Goal: Transaction & Acquisition: Download file/media

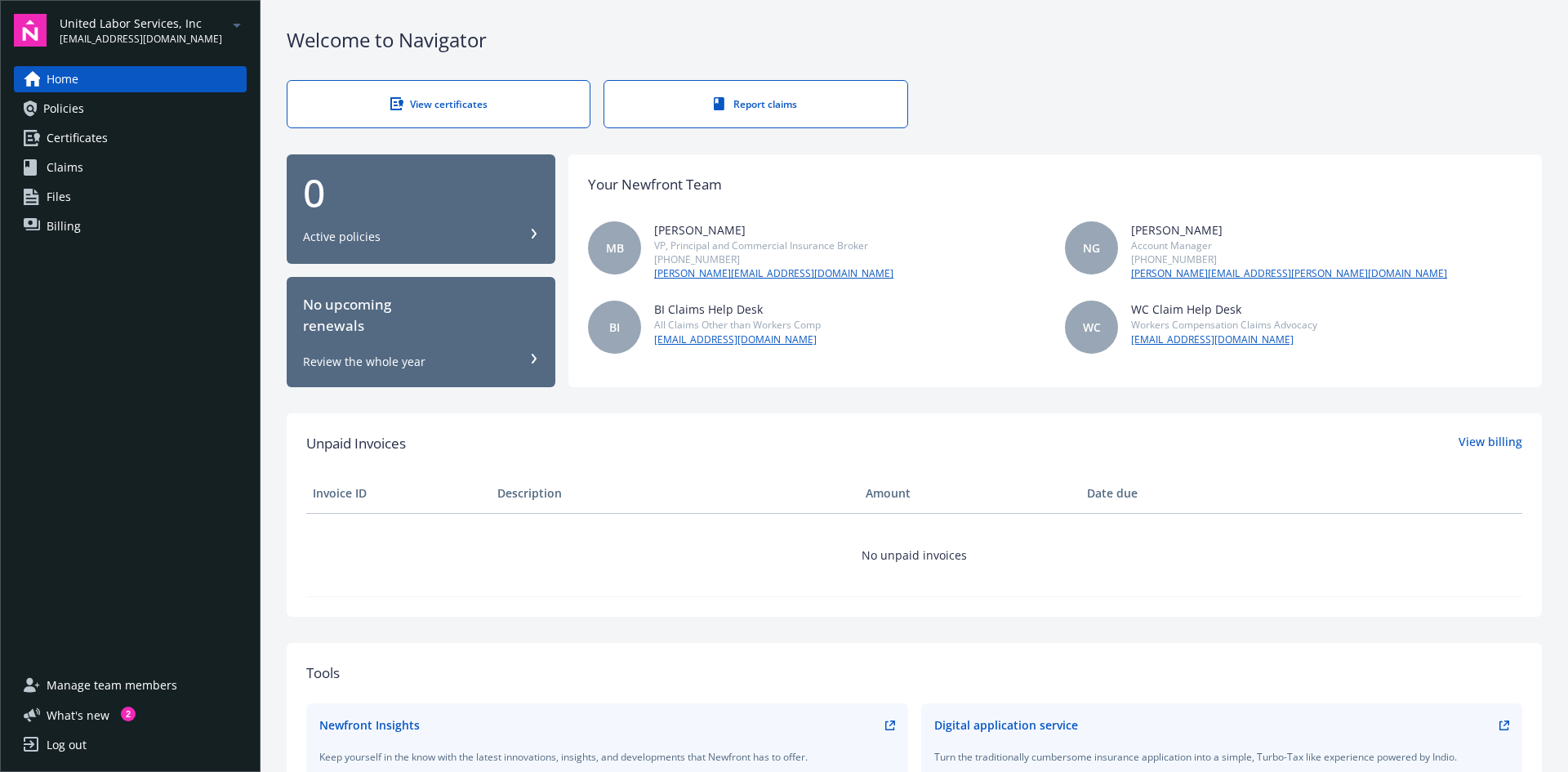
click at [137, 28] on span "United Labor Services, Inc" at bounding box center [141, 23] width 162 height 17
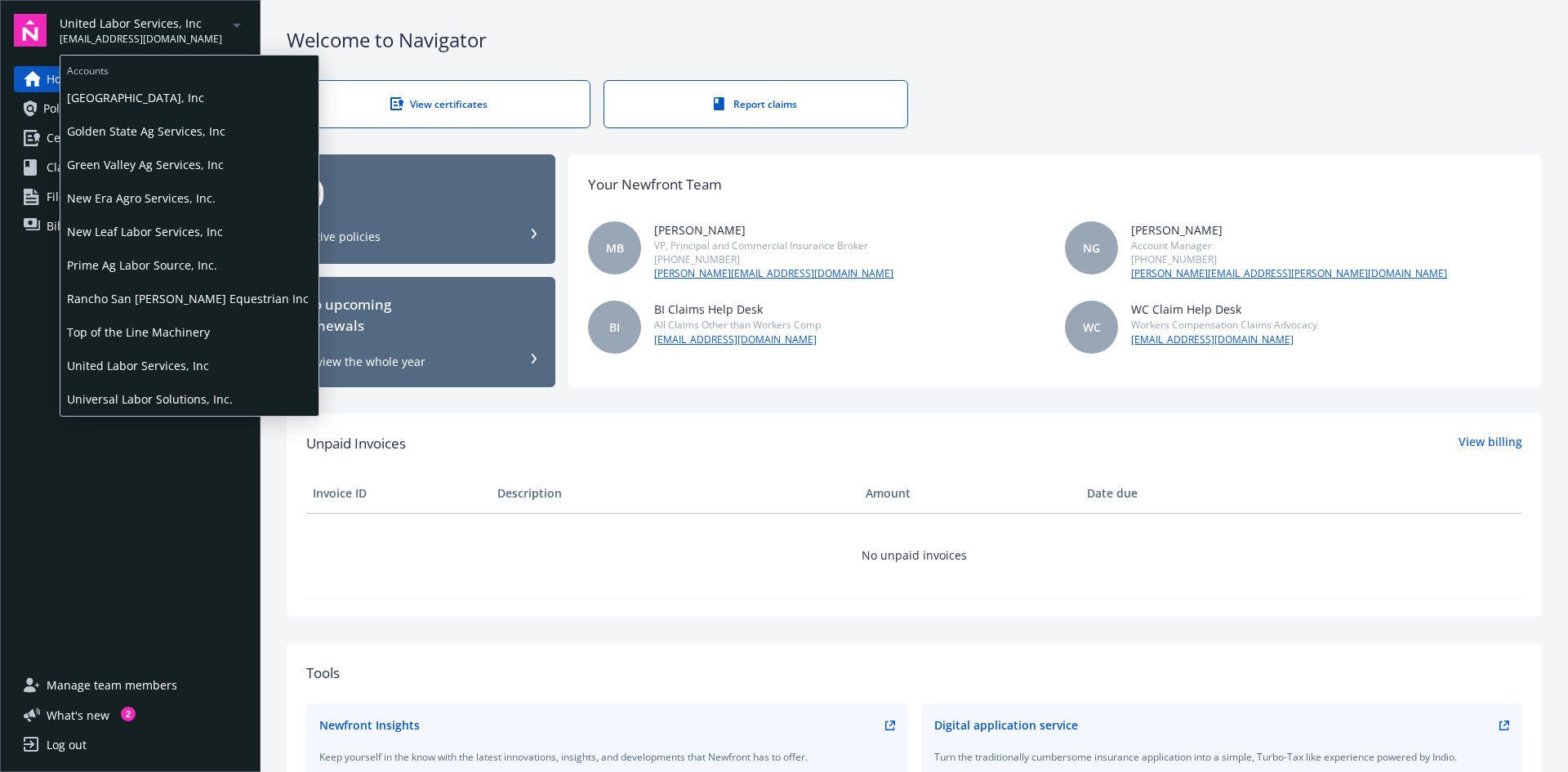
click at [141, 271] on span "Prime Ag Labor Source, Inc." at bounding box center [189, 265] width 245 height 33
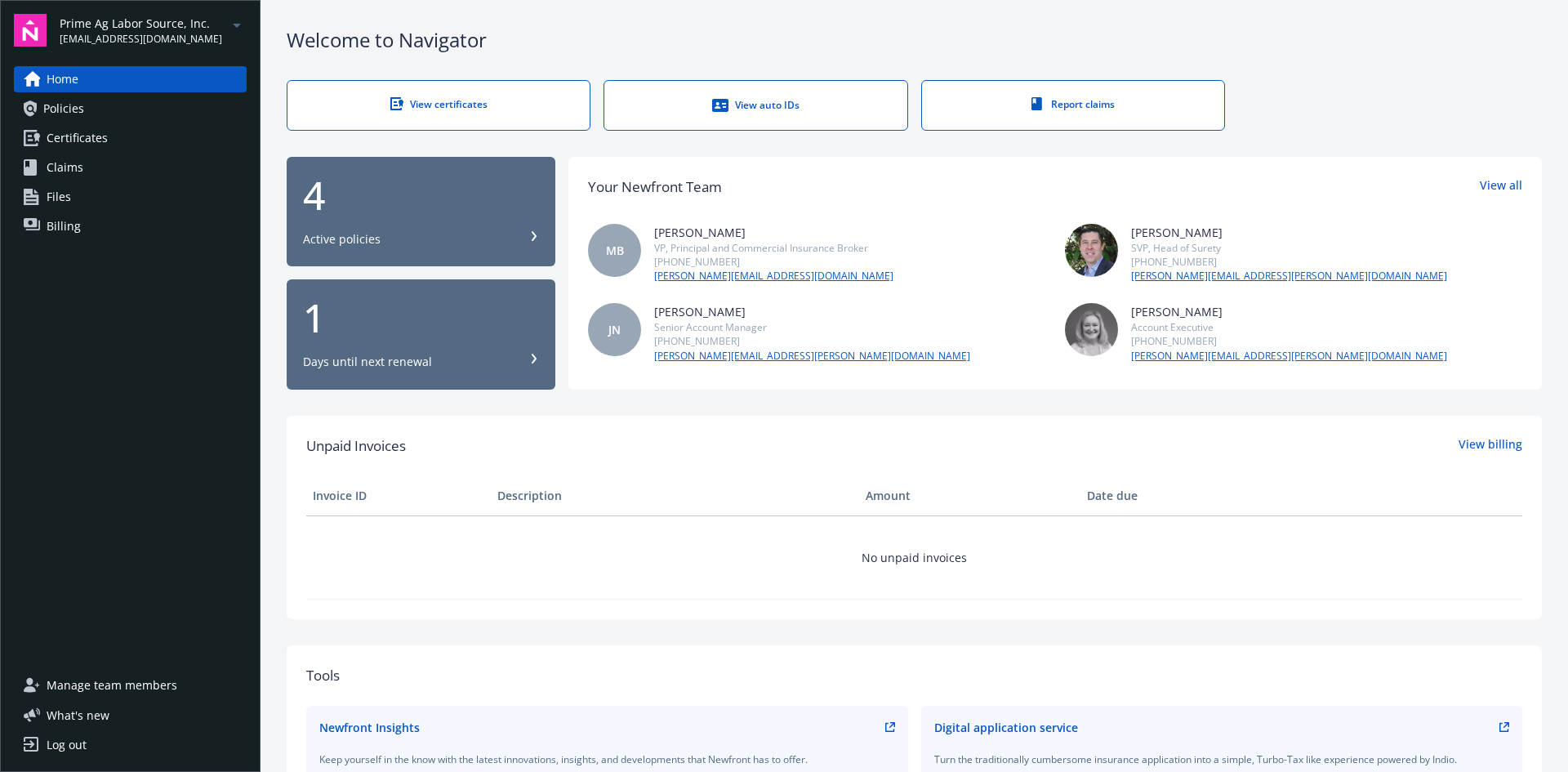
click at [73, 136] on span "Certificates" at bounding box center [77, 138] width 61 height 27
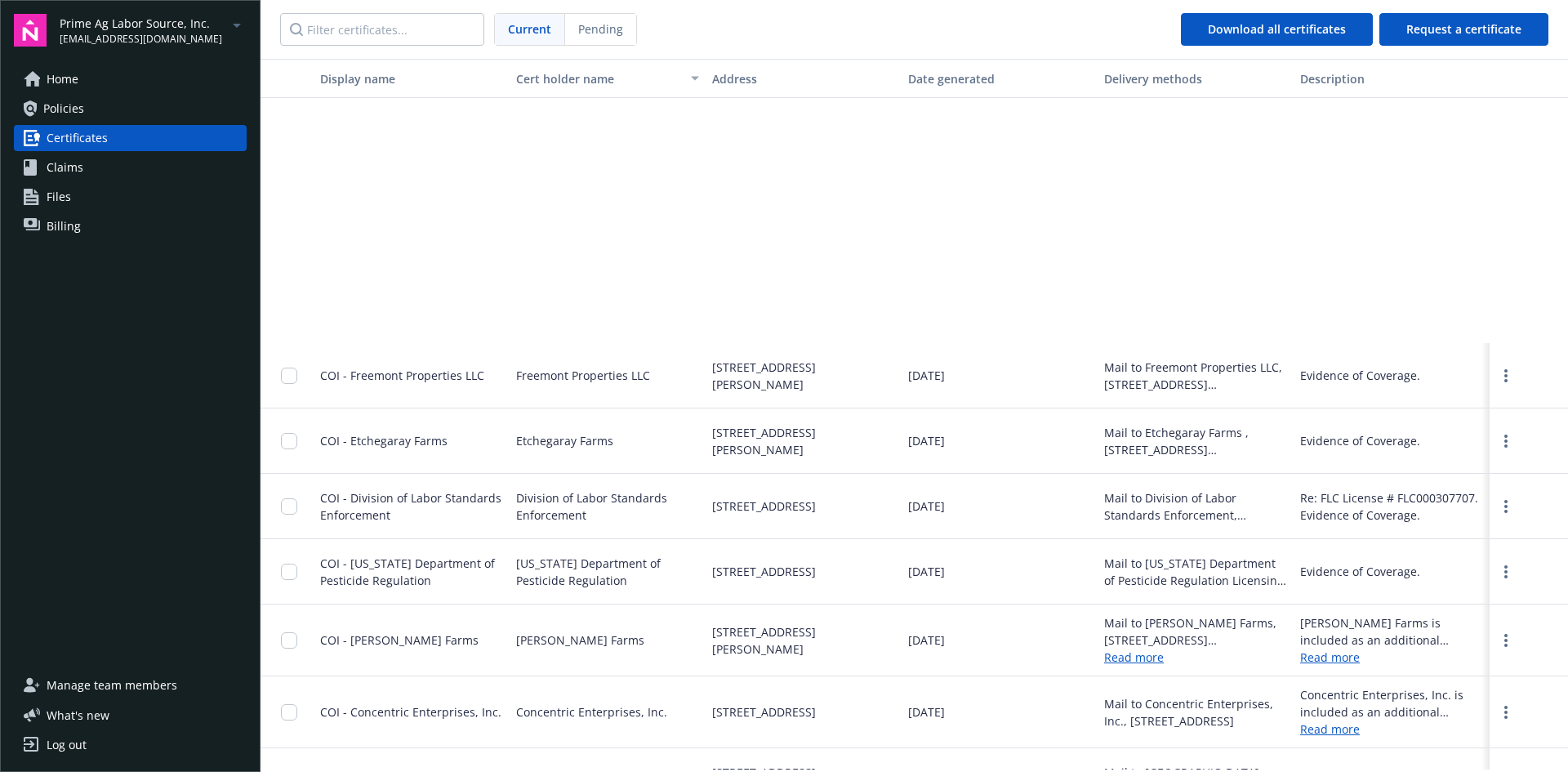
scroll to position [3557, 0]
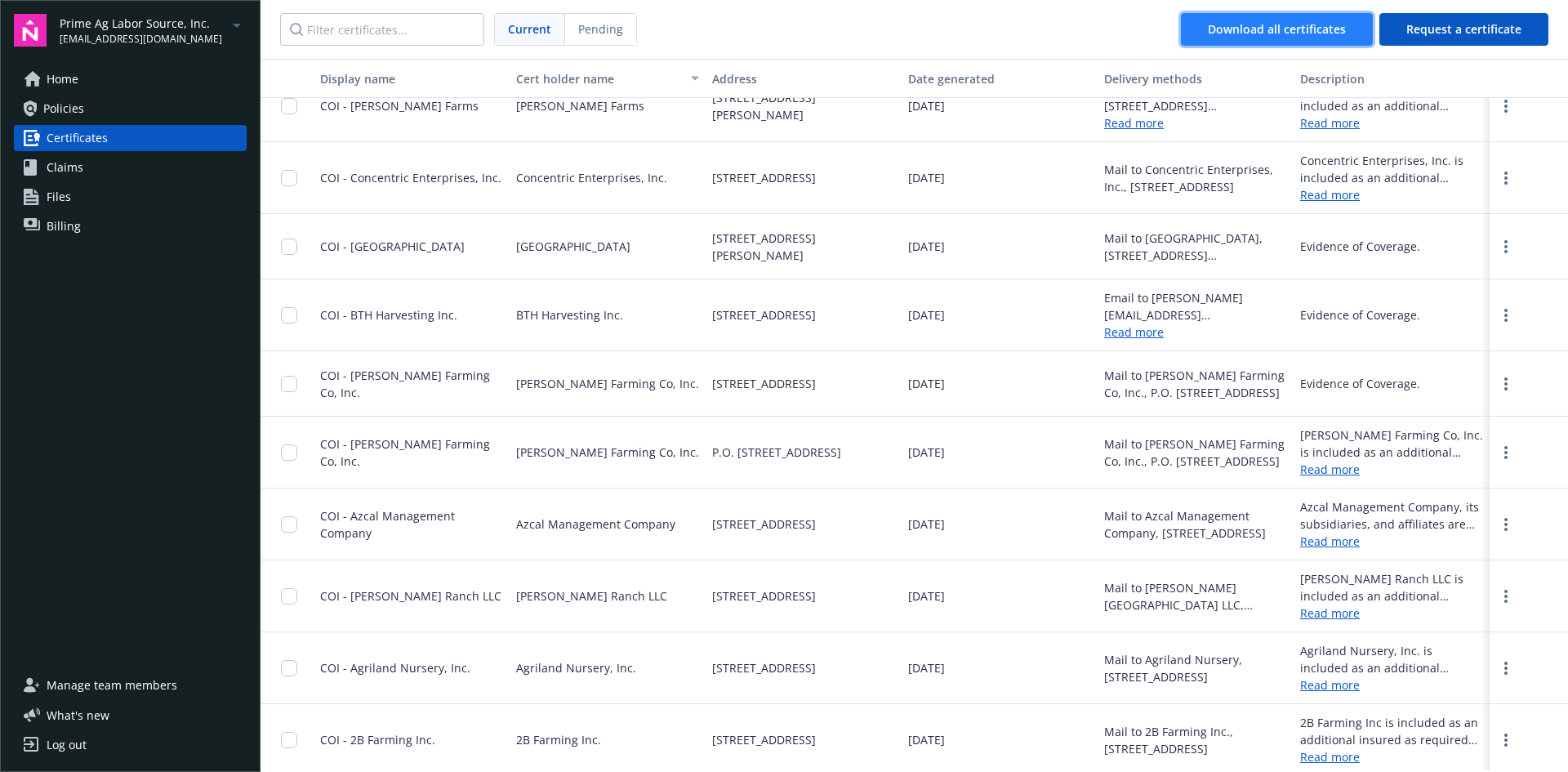
click at [1232, 28] on div "Download all certificates" at bounding box center [1277, 30] width 138 height 32
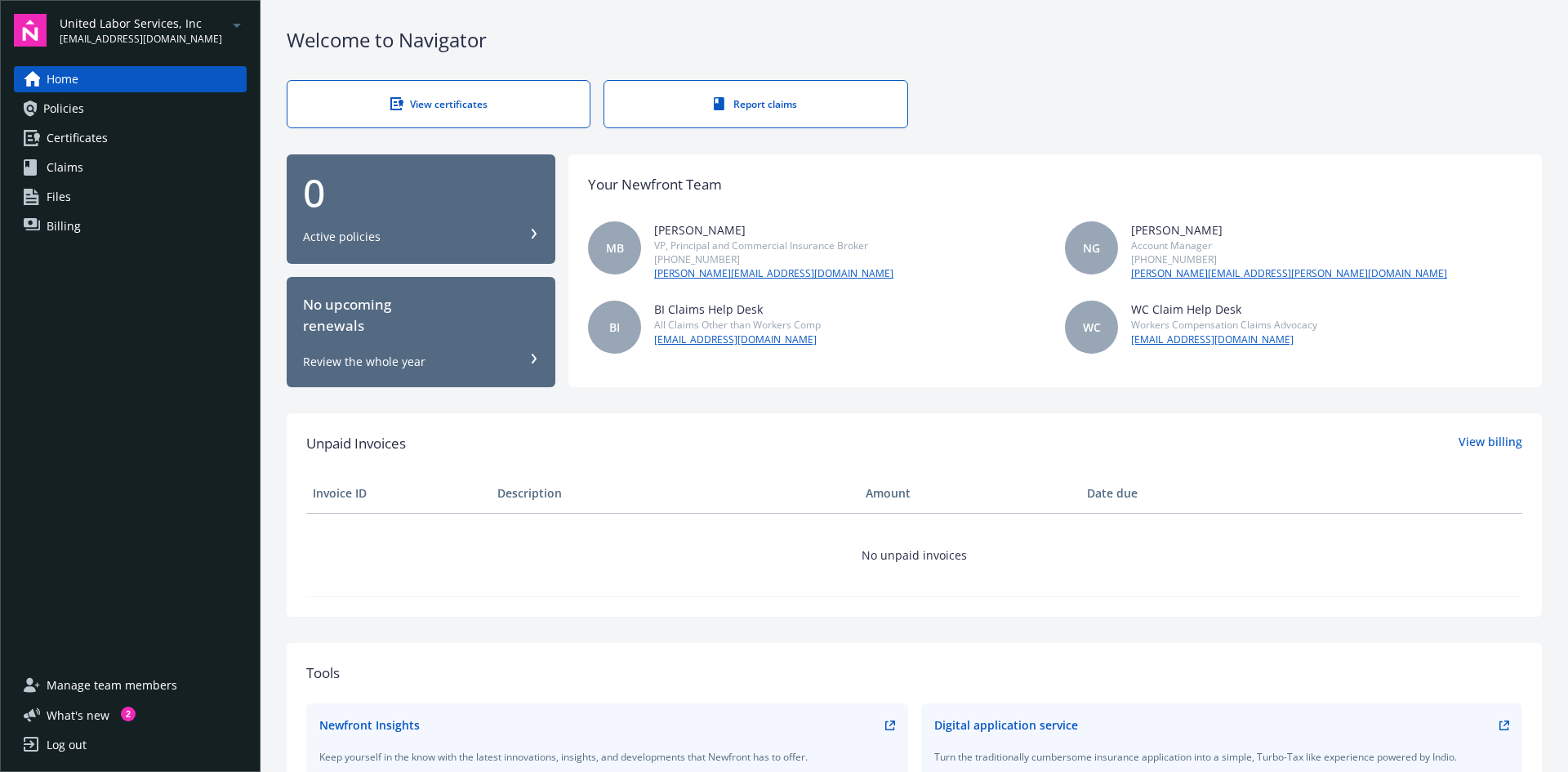
click at [100, 33] on span "[EMAIL_ADDRESS][DOMAIN_NAME]" at bounding box center [141, 38] width 162 height 15
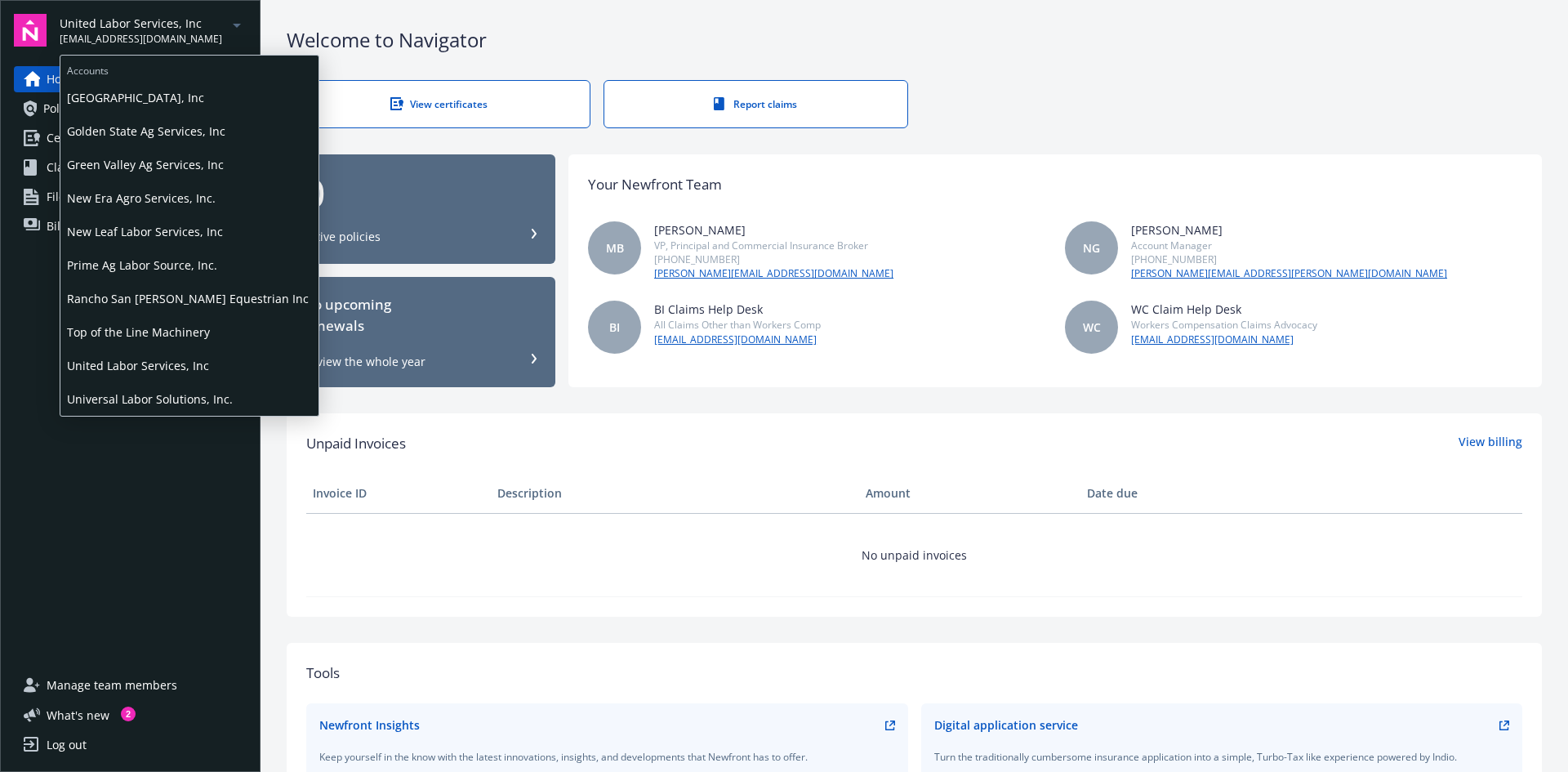
click at [153, 402] on span "Universal Labor Solutions, Inc." at bounding box center [189, 399] width 245 height 33
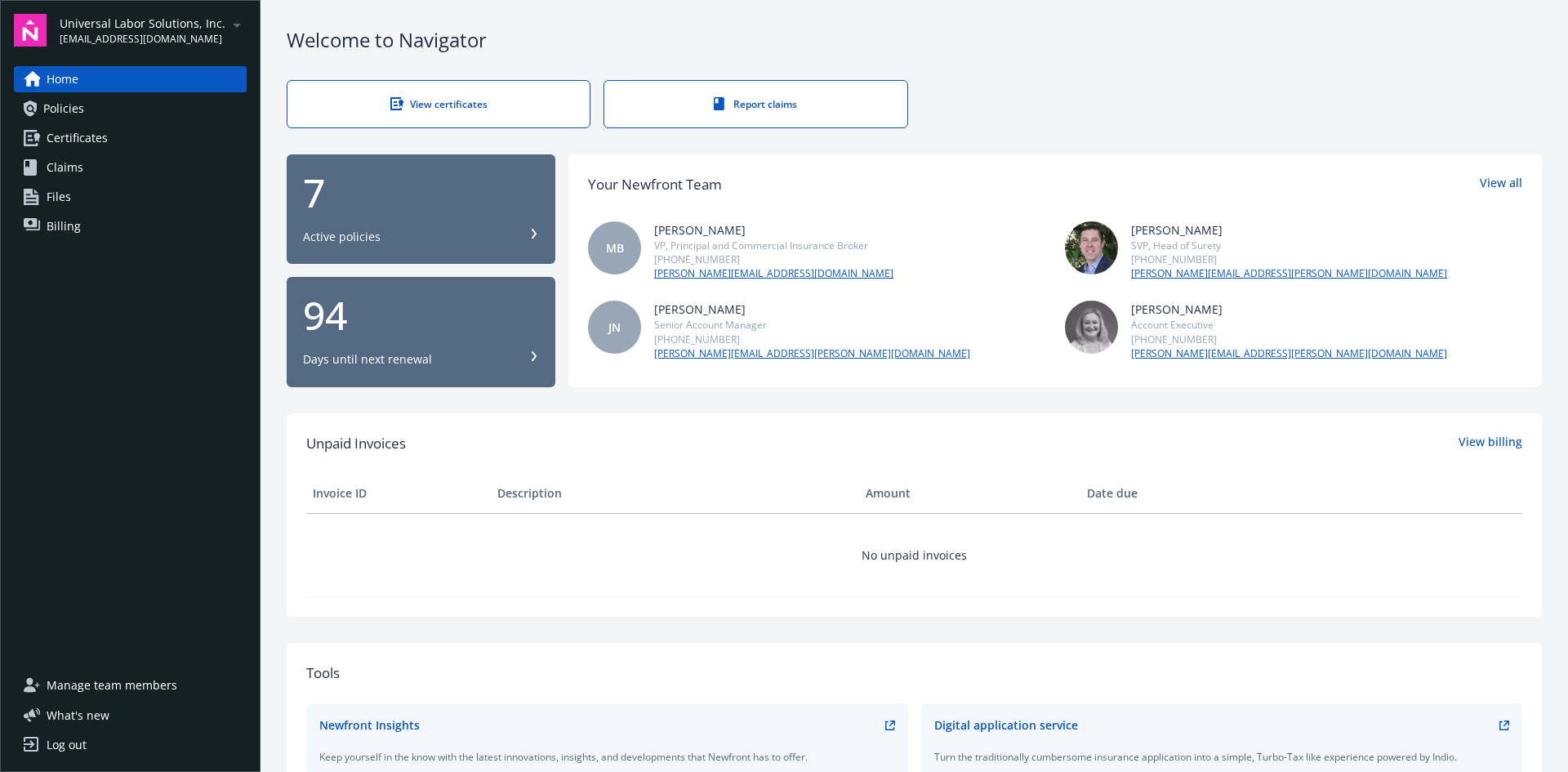
click at [98, 132] on span "Certificates" at bounding box center [77, 138] width 61 height 27
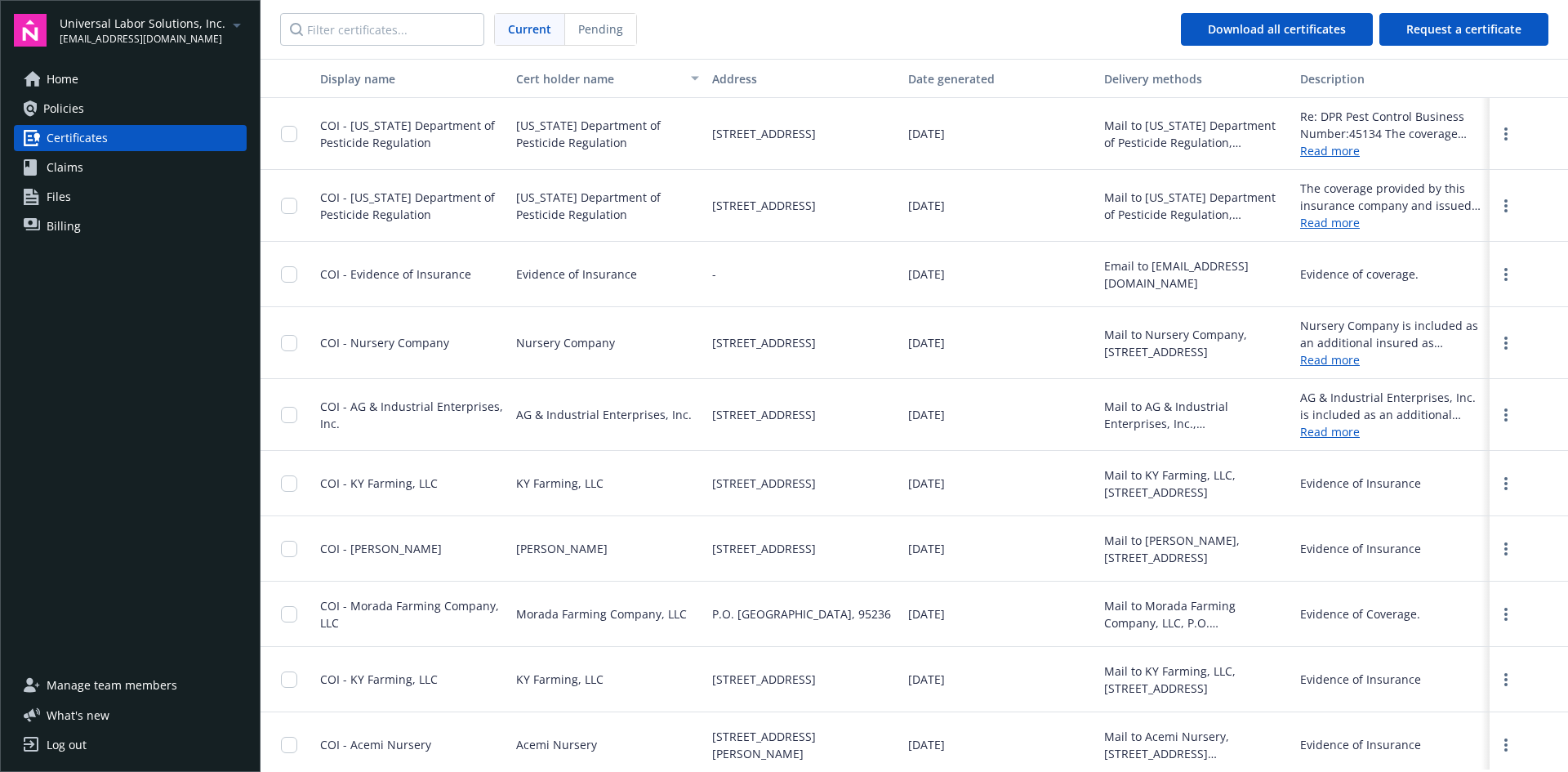
click at [1313, 150] on link "Read more" at bounding box center [1392, 150] width 183 height 17
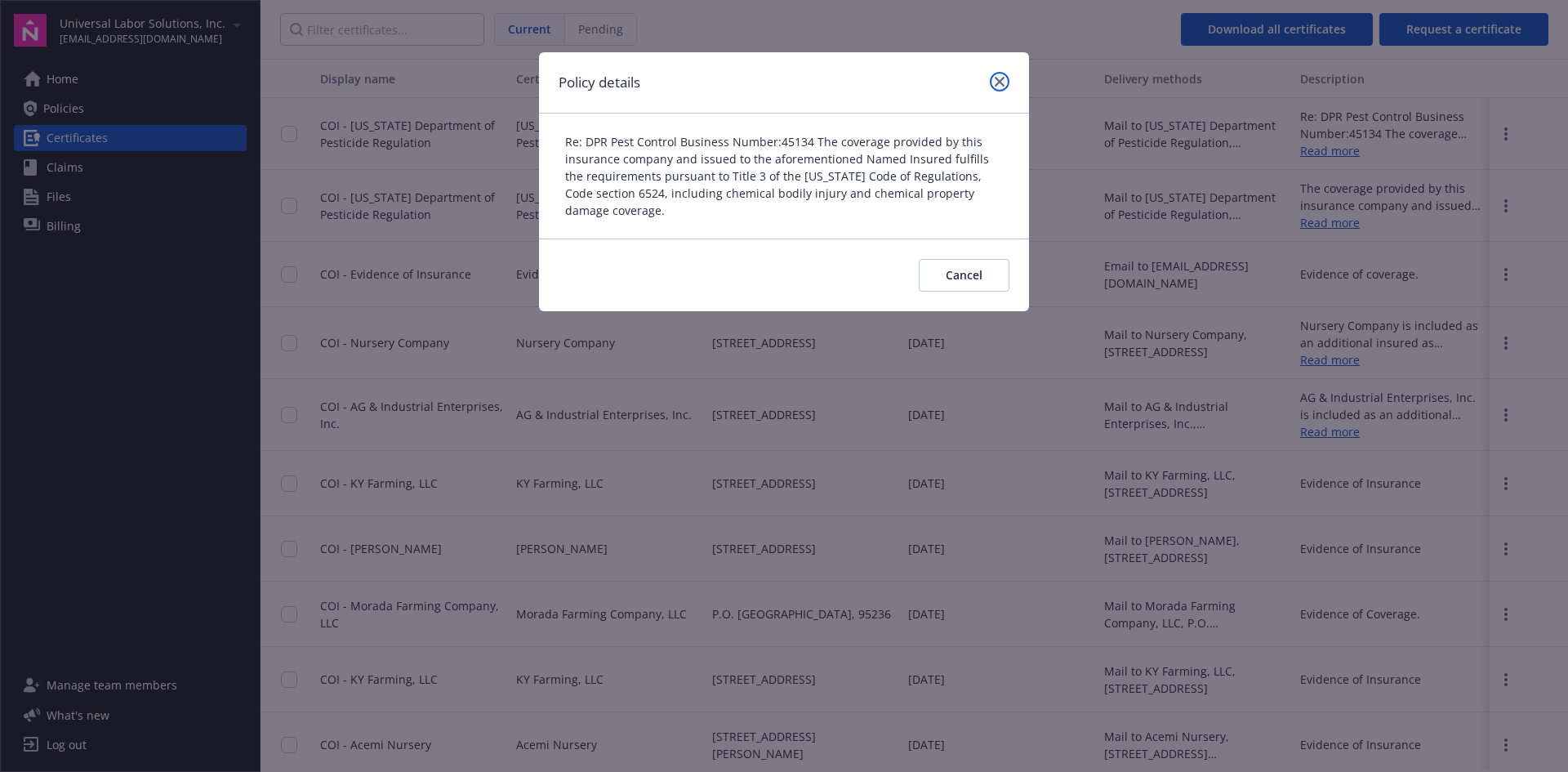
click at [995, 77] on icon "close" at bounding box center [999, 82] width 10 height 10
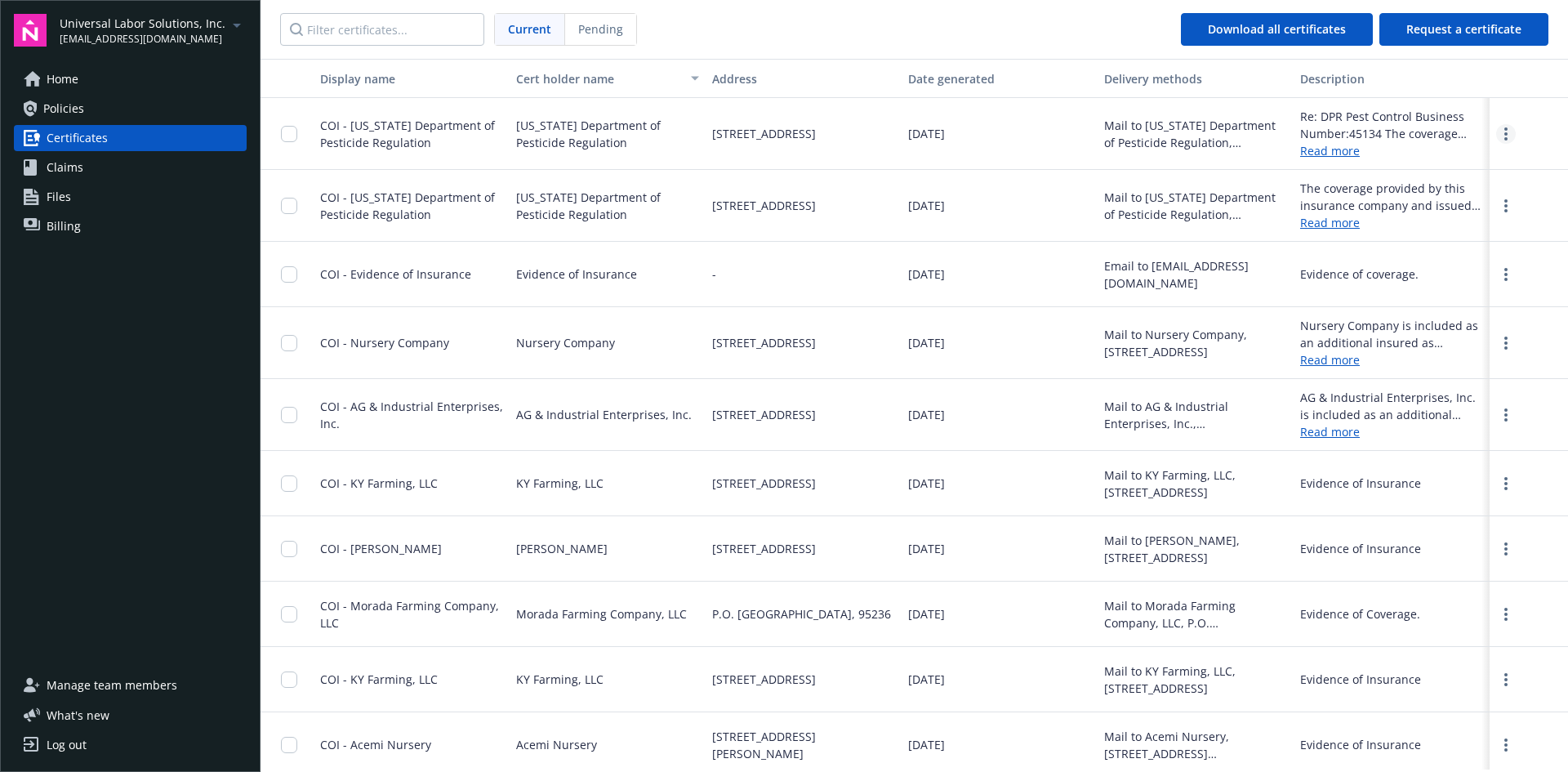
click at [1504, 134] on icon "more" at bounding box center [1505, 133] width 3 height 13
click at [1445, 172] on link "Download" at bounding box center [1462, 166] width 107 height 32
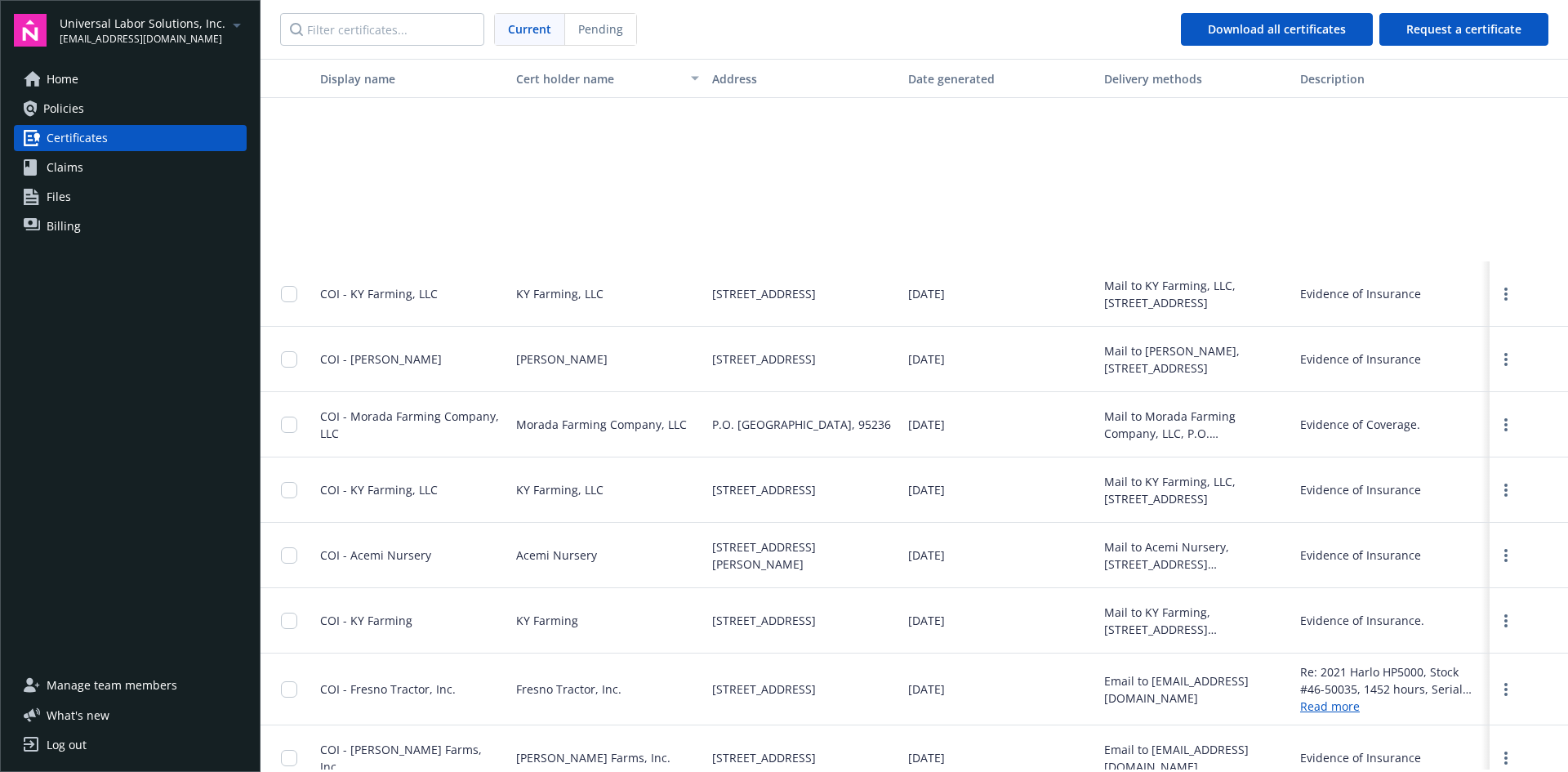
scroll to position [490, 0]
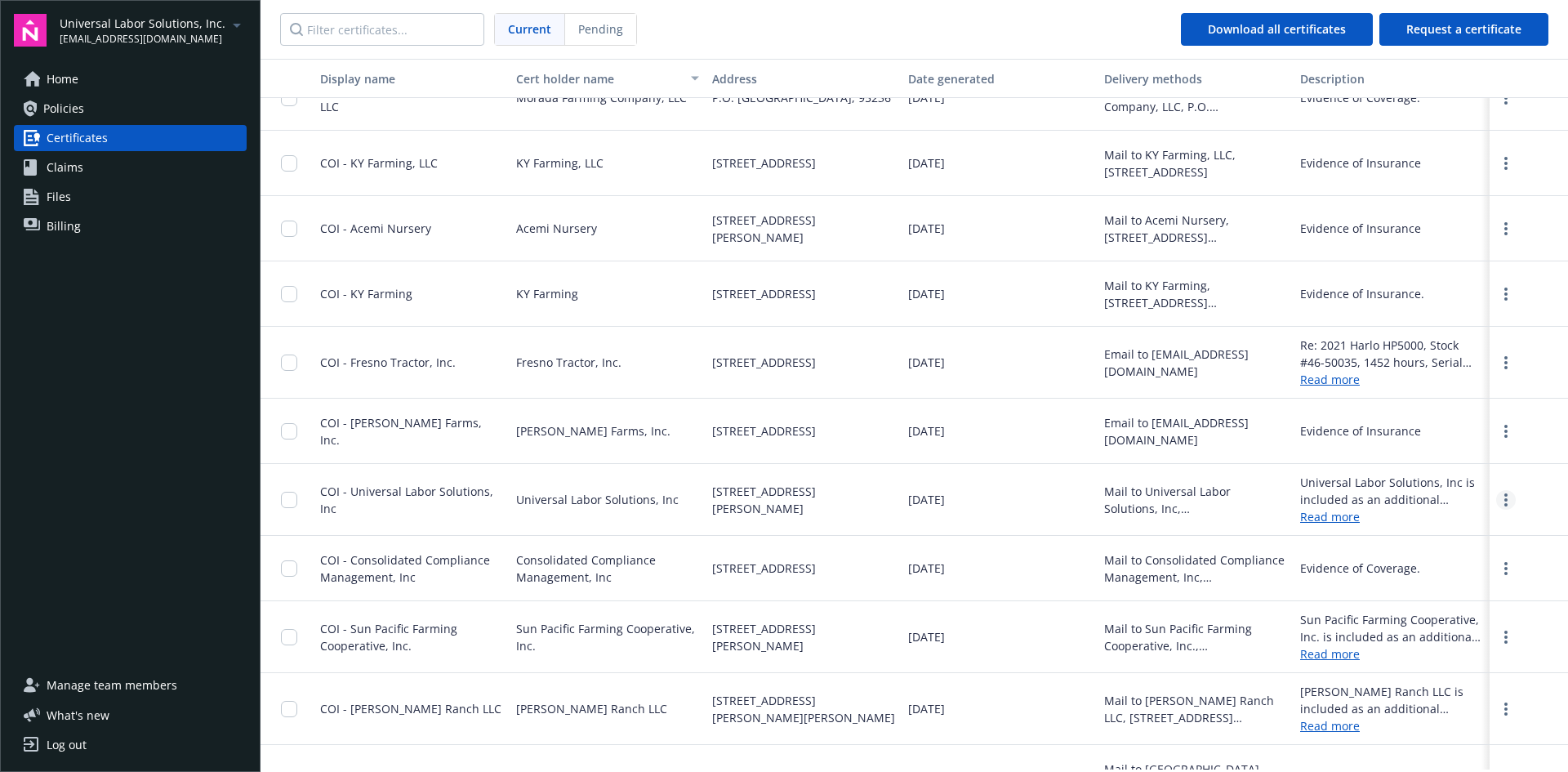
click at [1496, 498] on link "more" at bounding box center [1506, 500] width 20 height 20
click at [1458, 529] on link "Download" at bounding box center [1462, 533] width 107 height 32
